Goal: Information Seeking & Learning: Learn about a topic

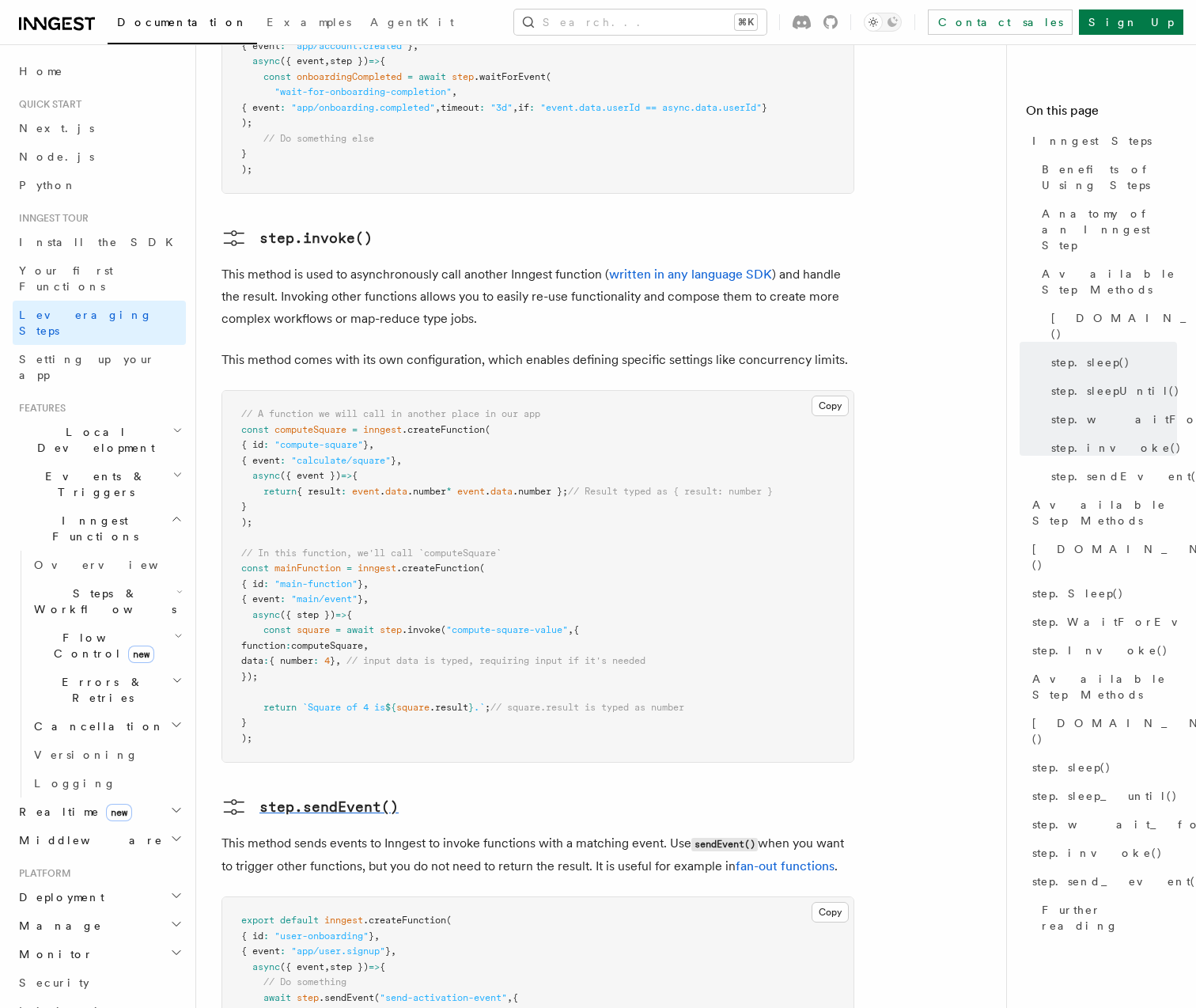
scroll to position [2678, 0]
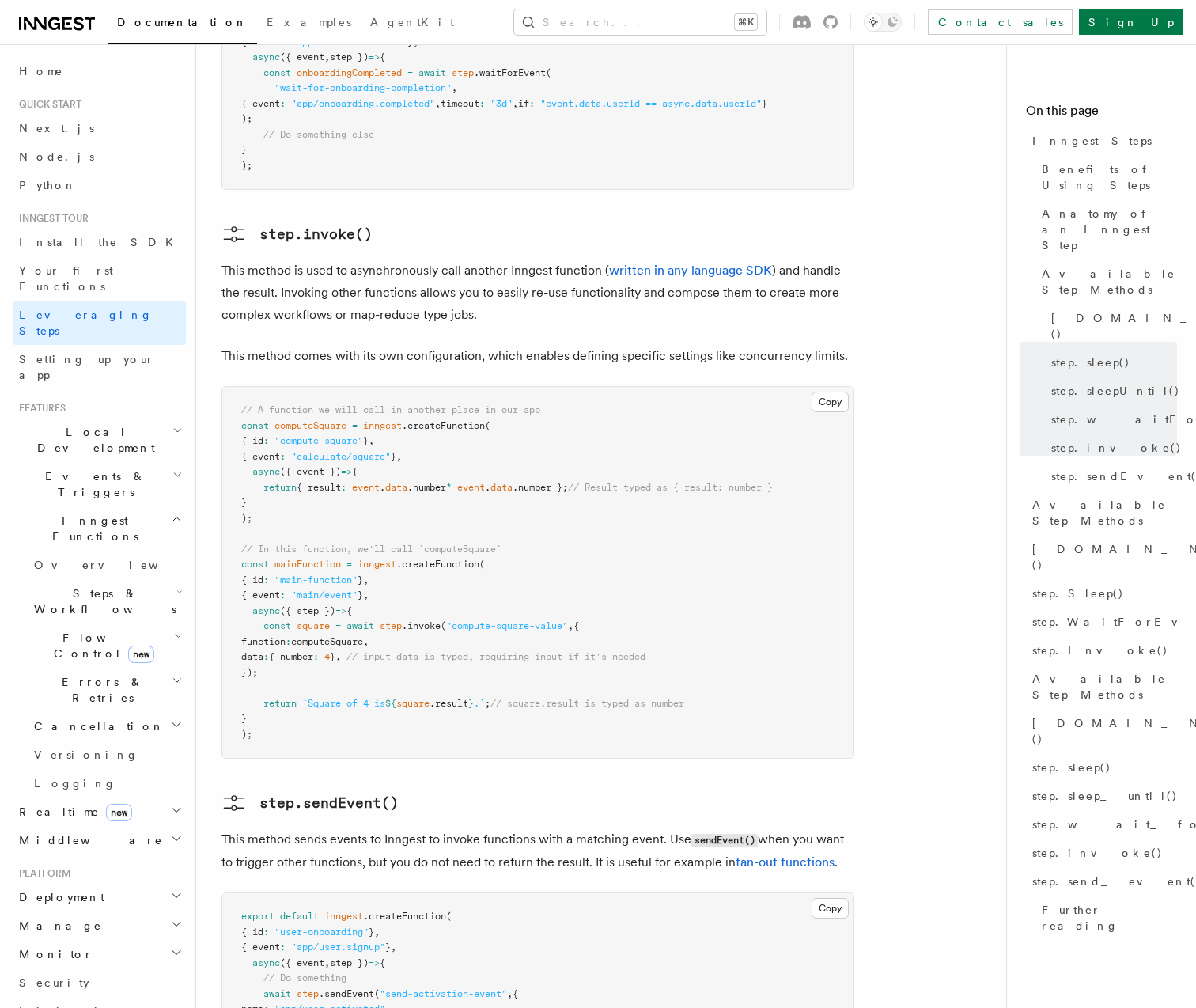
click at [176, 634] on icon "button" at bounding box center [179, 635] width 6 height 3
click at [95, 585] on span "Steps & Workflows" at bounding box center [101, 601] width 148 height 31
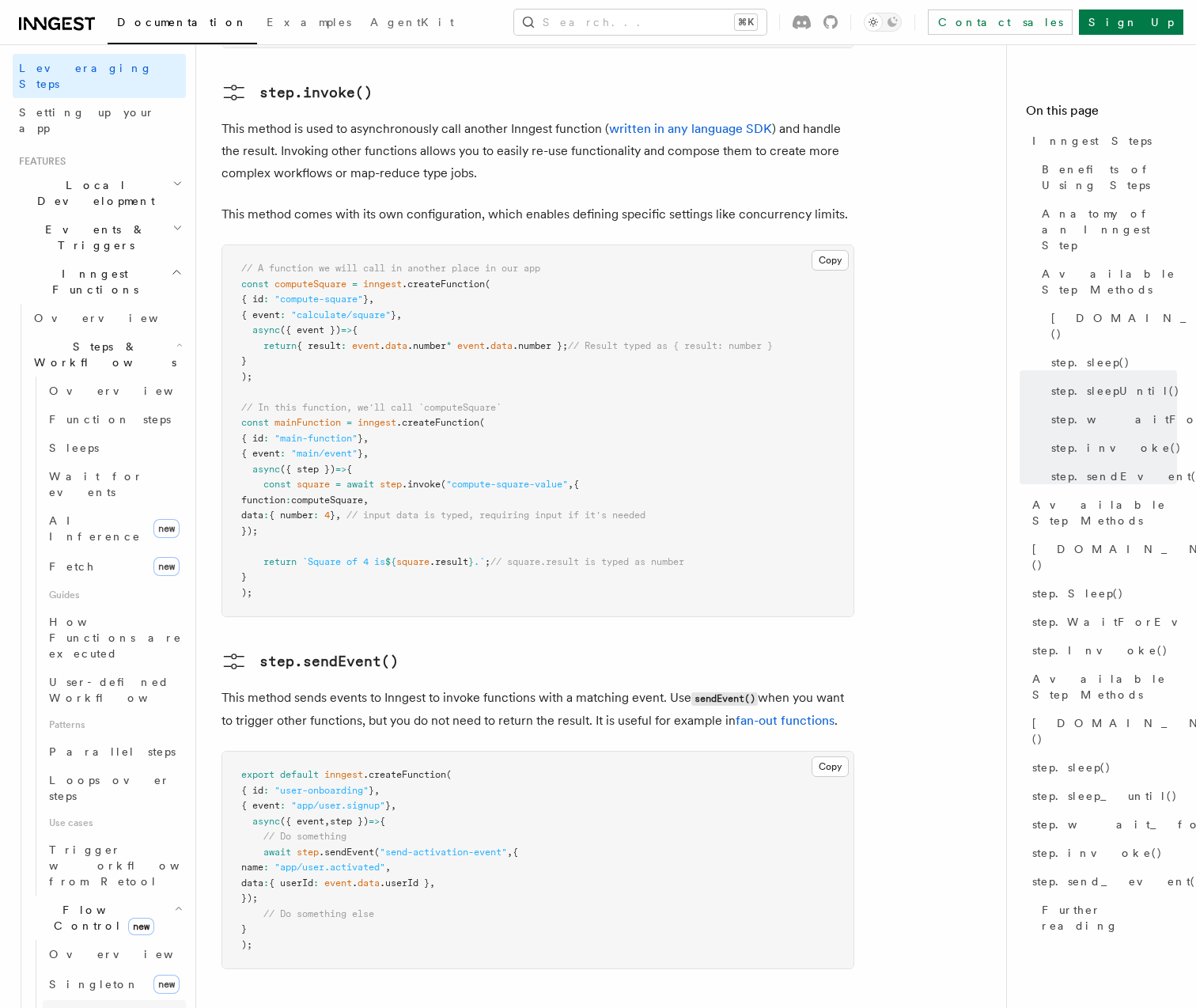
scroll to position [249, 0]
click at [86, 939] on link "Overview" at bounding box center [114, 952] width 143 height 28
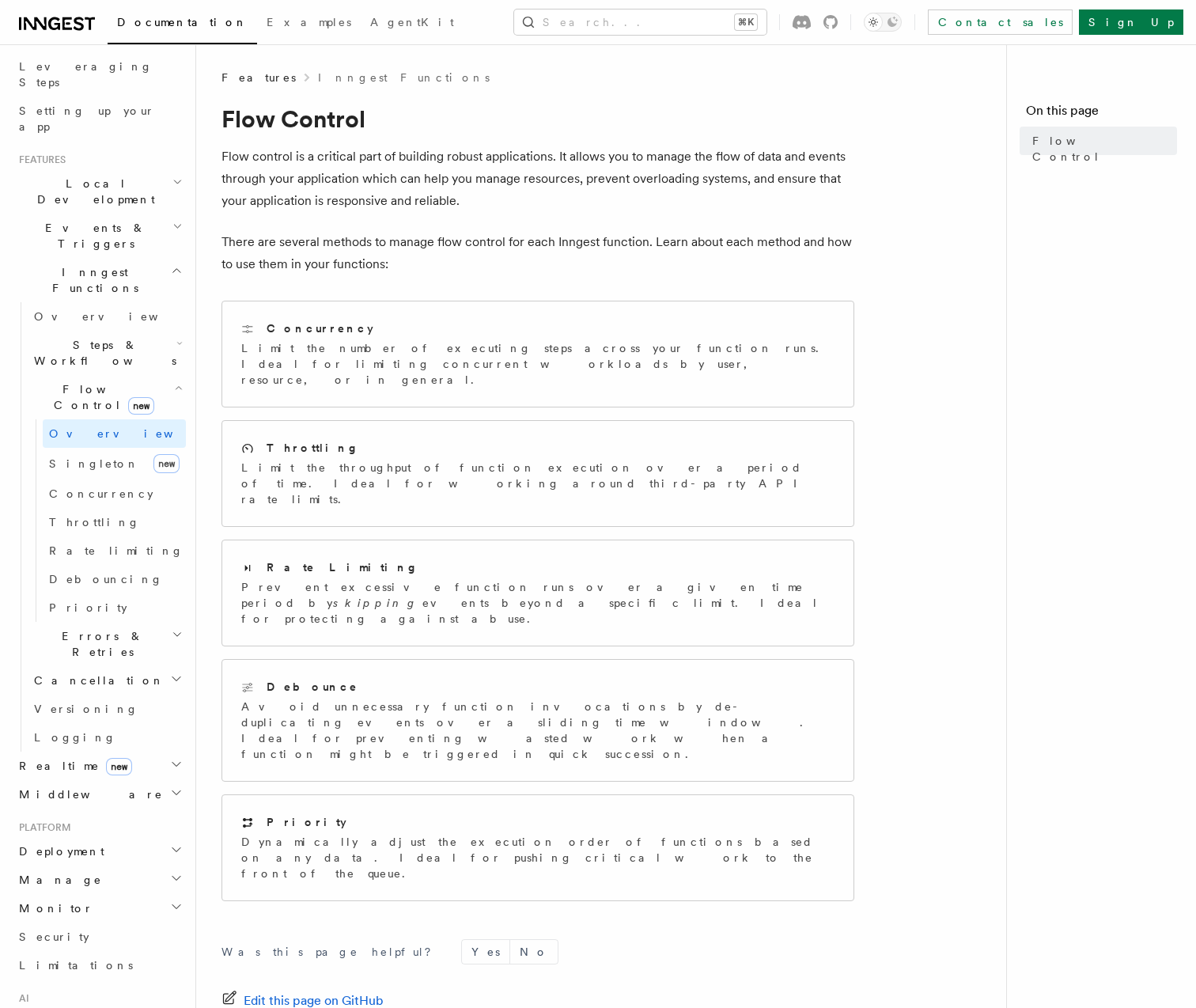
click at [376, 174] on p "Flow control is a critical part of building robust applications. It allows you …" at bounding box center [538, 179] width 633 height 66
click at [349, 270] on p "There are several methods to manage flow control for each Inngest function. Lea…" at bounding box center [538, 253] width 633 height 44
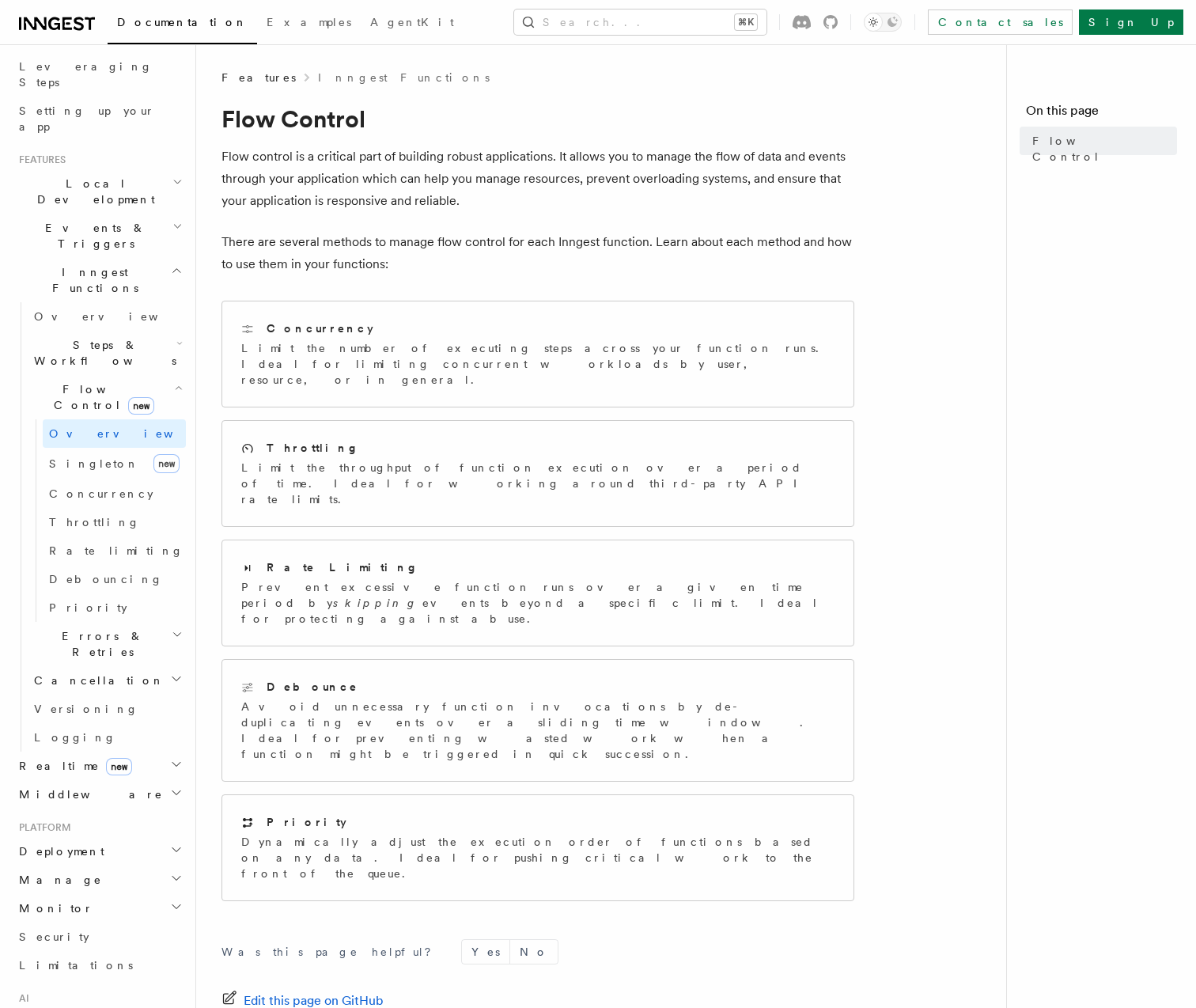
click at [349, 270] on p "There are several methods to manage flow control for each Inngest function. Lea…" at bounding box center [538, 253] width 633 height 44
click at [313, 184] on p "Flow control is a critical part of building robust applications. It allows you …" at bounding box center [538, 179] width 633 height 66
click at [312, 184] on p "Flow control is a critical part of building robust applications. It allows you …" at bounding box center [538, 179] width 633 height 66
click at [305, 259] on p "There are several methods to manage flow control for each Inngest function. Lea…" at bounding box center [538, 253] width 633 height 44
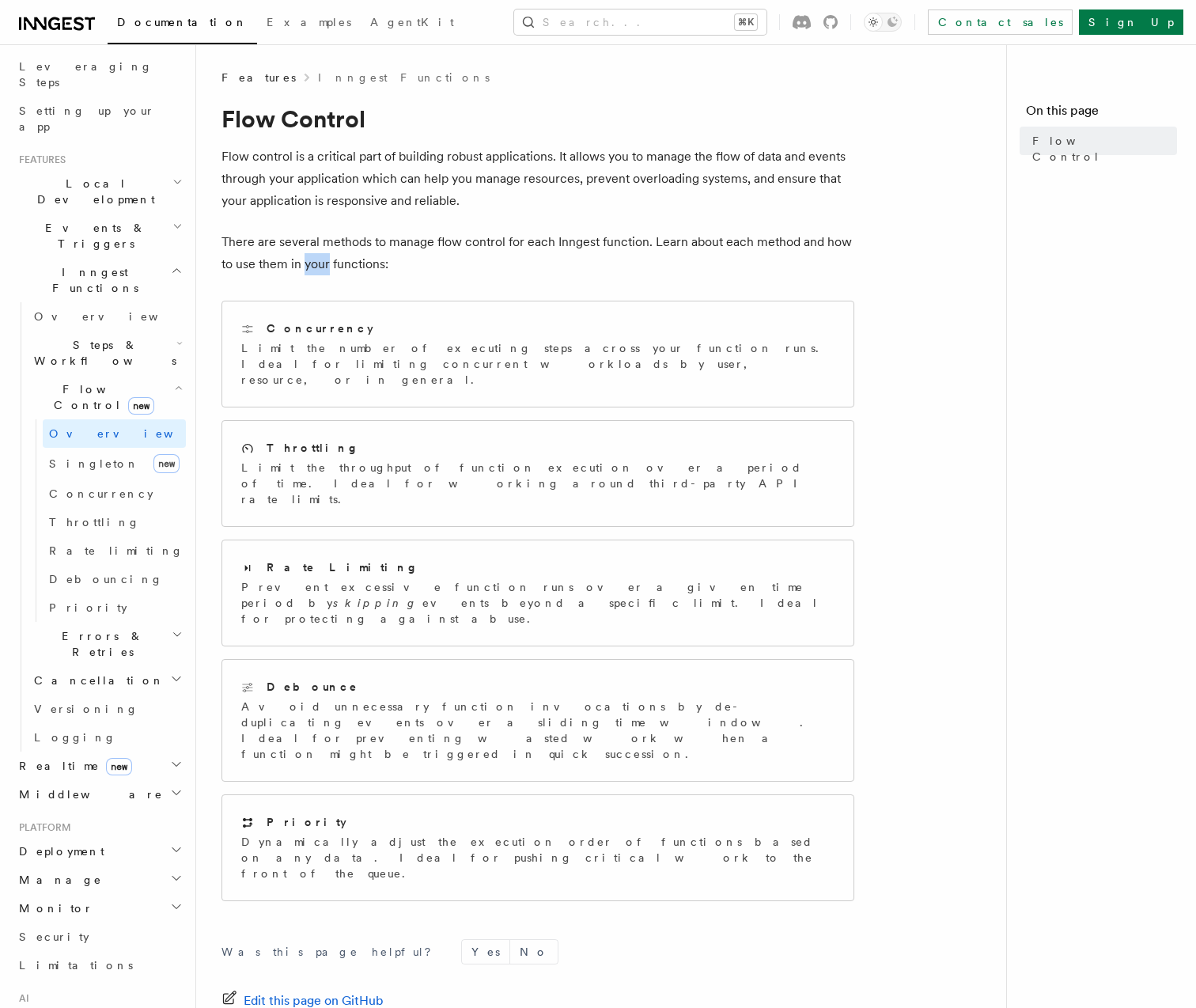
click at [305, 259] on p "There are several methods to manage flow control for each Inngest function. Lea…" at bounding box center [538, 253] width 633 height 44
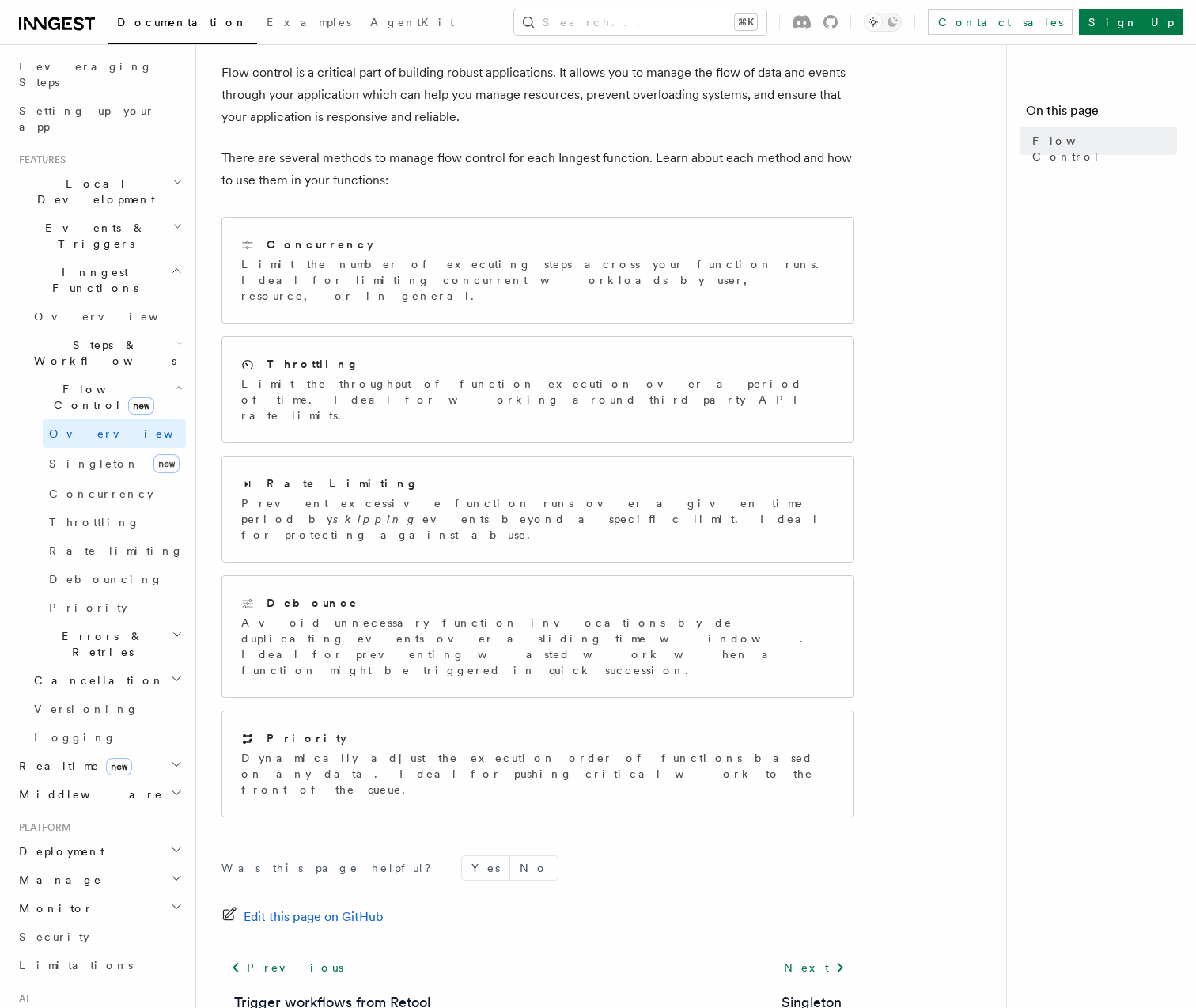
click at [93, 628] on span "Errors & Retries" at bounding box center [100, 644] width 144 height 31
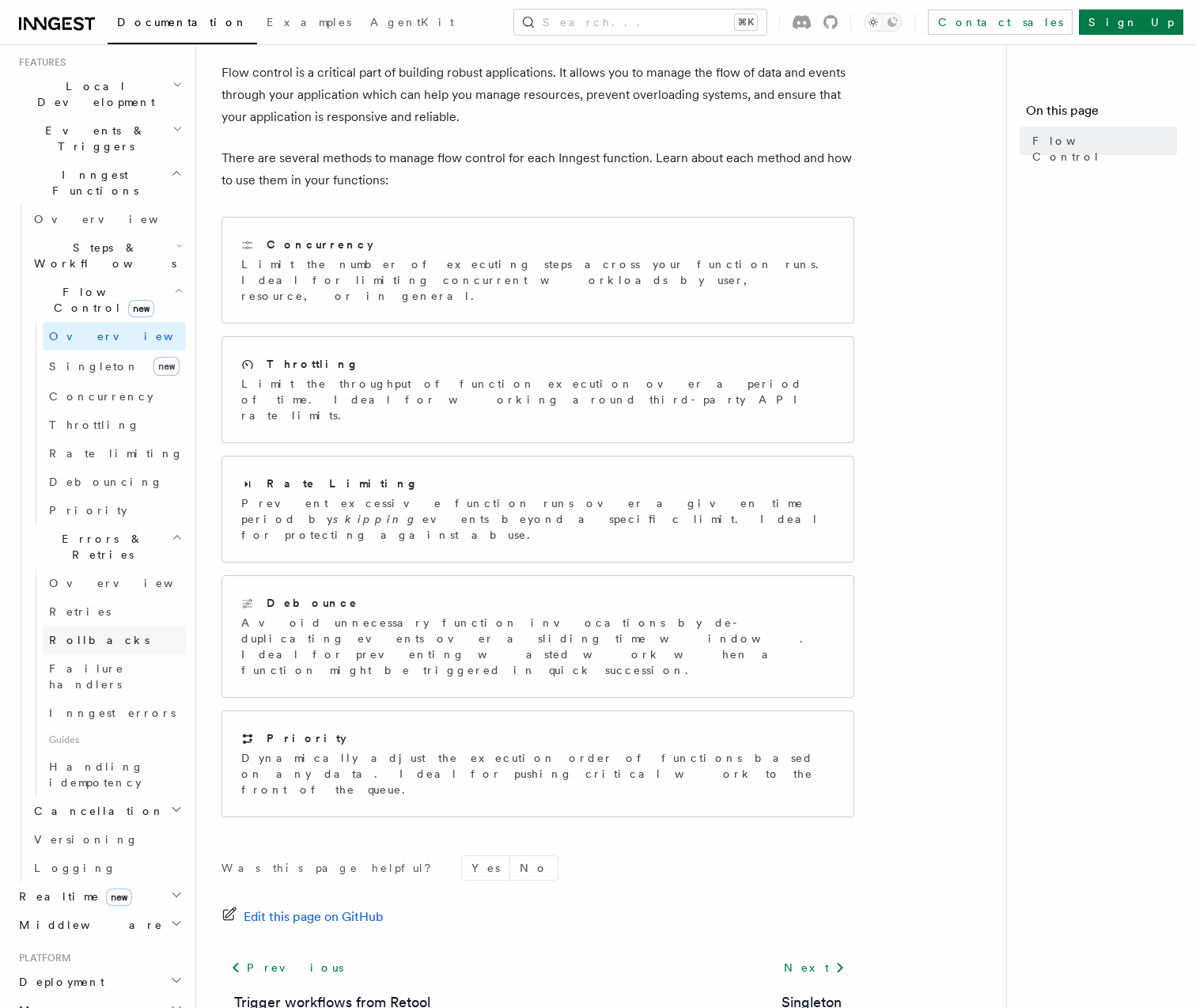
scroll to position [348, 0]
